Goal: Task Accomplishment & Management: Use online tool/utility

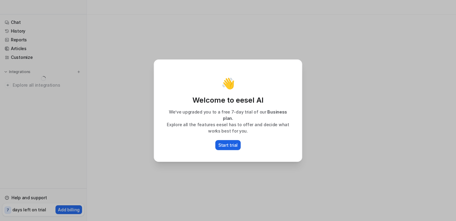
click at [229, 142] on p "Start trial" at bounding box center [227, 145] width 19 height 6
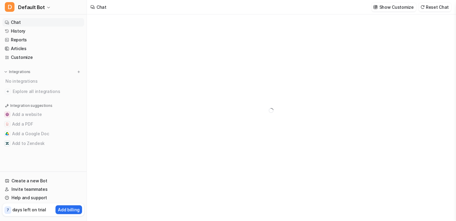
type textarea "**********"
